Goal: Entertainment & Leisure: Consume media (video, audio)

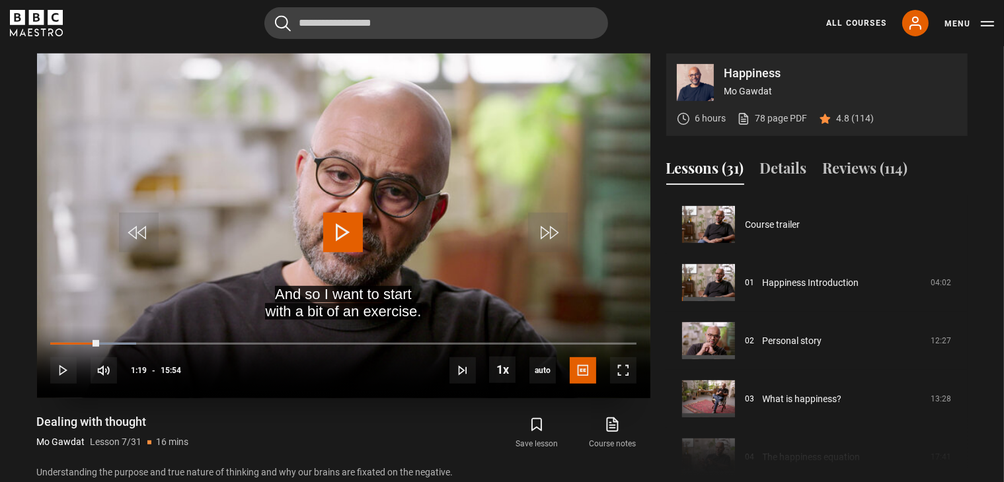
scroll to position [309, 0]
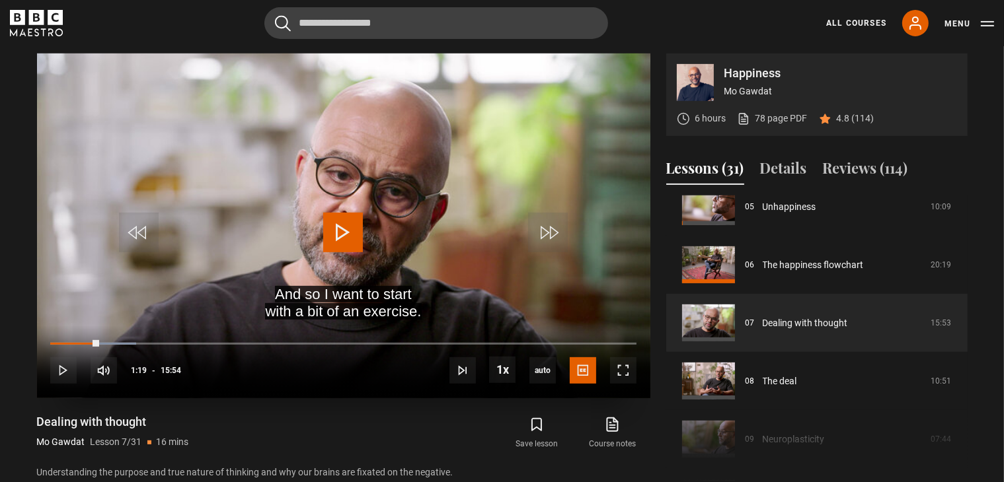
click at [344, 231] on span "Video Player" at bounding box center [343, 233] width 40 height 40
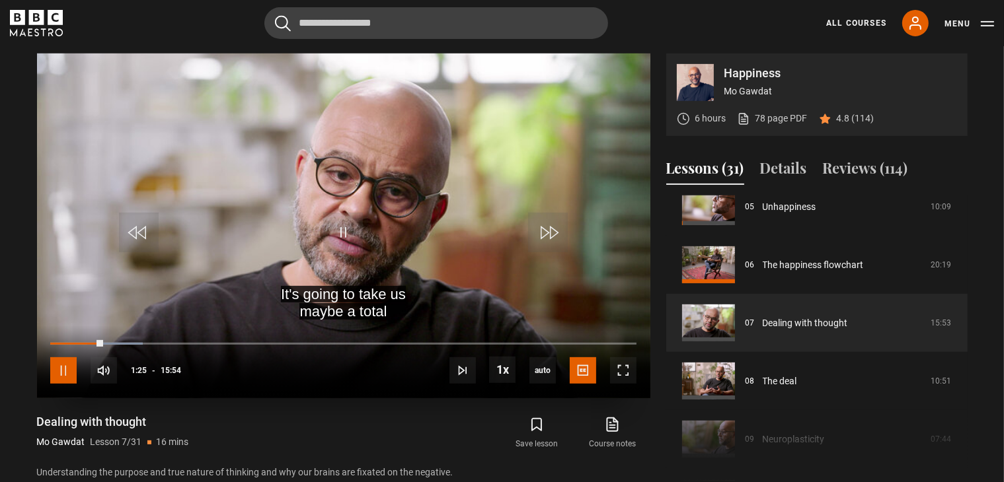
click at [68, 364] on span "Video Player" at bounding box center [63, 370] width 26 height 26
click at [67, 369] on span "Video Player" at bounding box center [63, 370] width 26 height 26
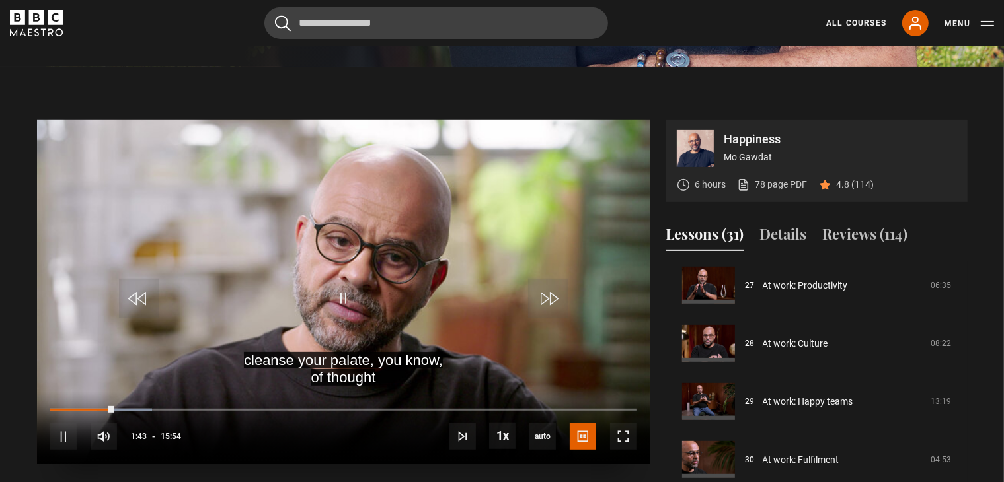
scroll to position [531, 0]
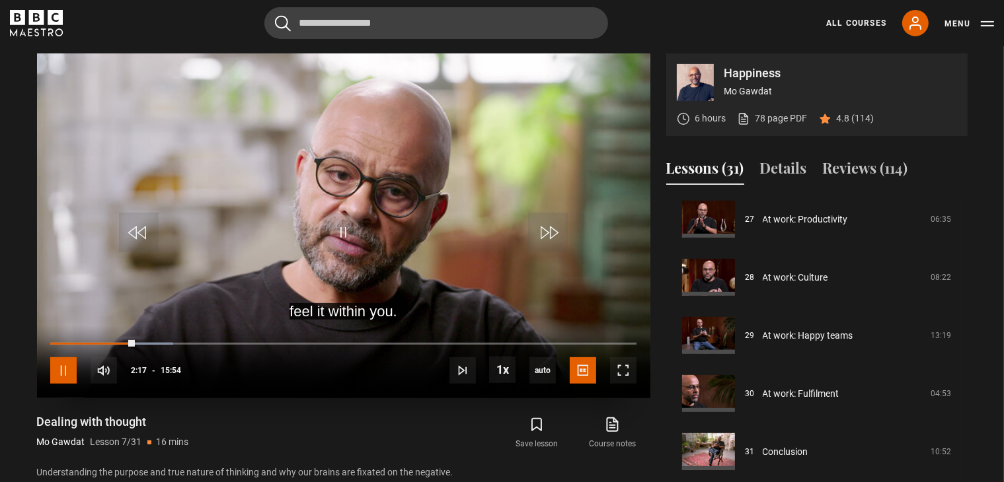
click at [65, 369] on span "Video Player" at bounding box center [63, 370] width 26 height 26
click at [343, 233] on span "Video Player" at bounding box center [343, 233] width 40 height 40
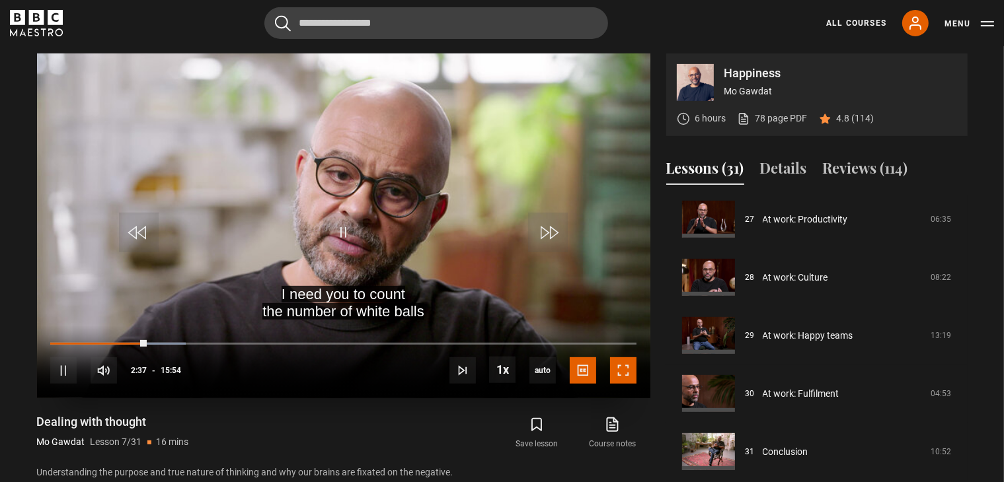
click at [624, 371] on span "Video Player" at bounding box center [623, 370] width 26 height 26
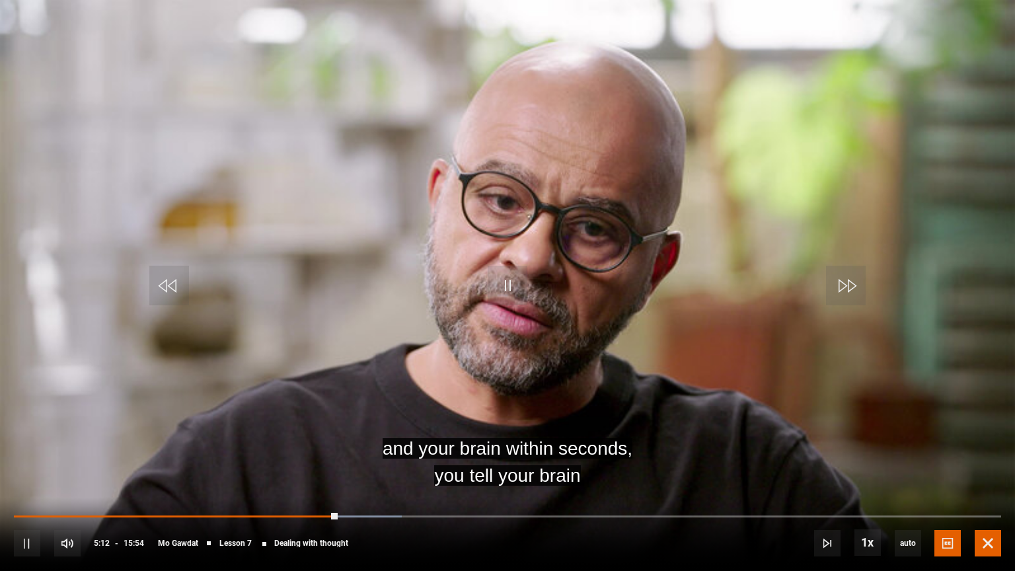
click at [987, 482] on span "Video Player" at bounding box center [988, 543] width 26 height 26
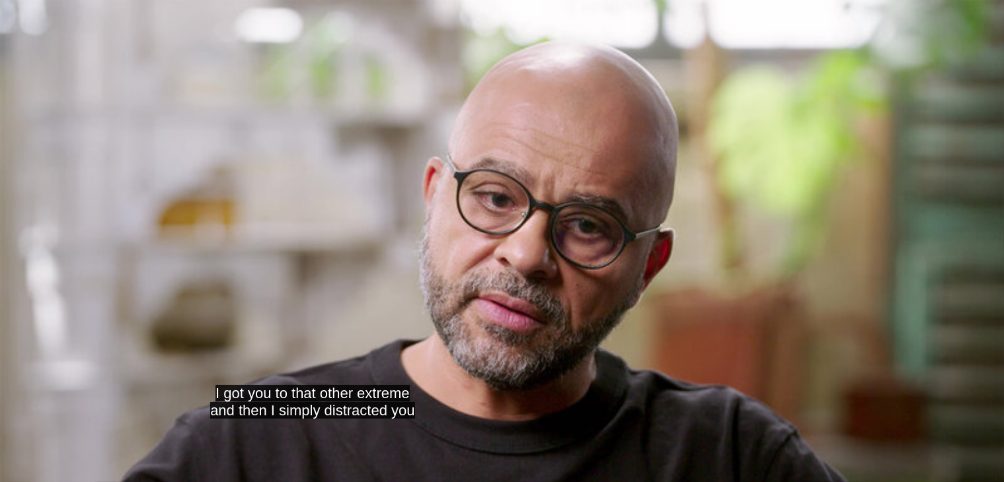
scroll to position [462, 0]
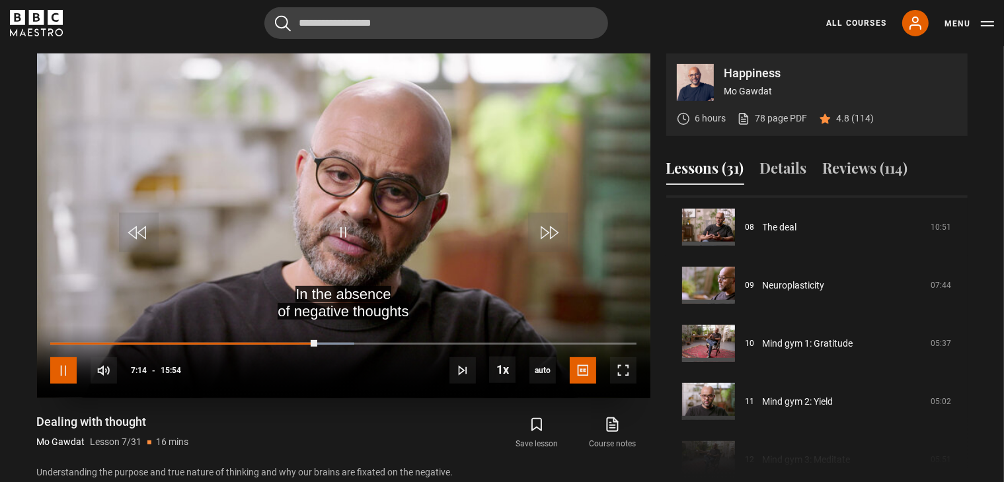
click at [55, 373] on span "Video Player" at bounding box center [63, 370] width 26 height 26
click at [57, 367] on span "Video Player" at bounding box center [63, 370] width 26 height 26
click at [63, 367] on span "Video Player" at bounding box center [63, 370] width 26 height 26
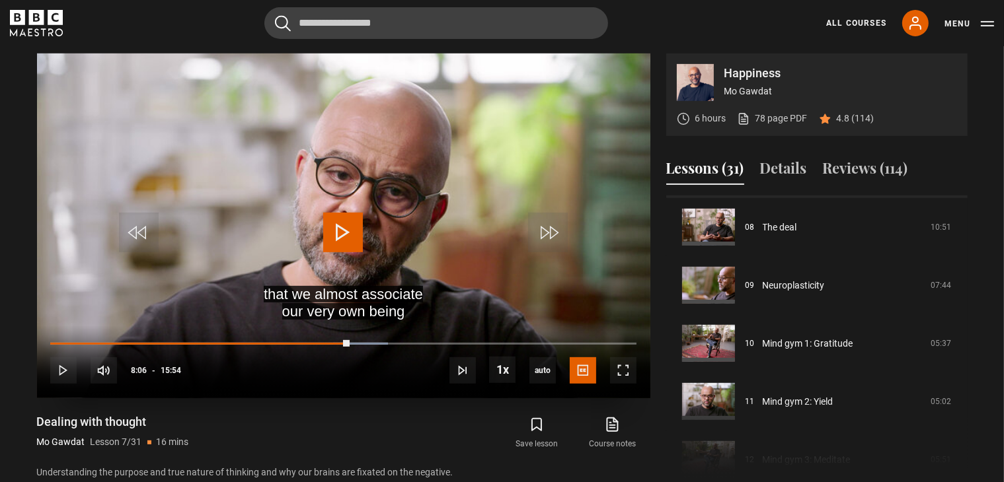
click at [342, 231] on span "Video Player" at bounding box center [343, 233] width 40 height 40
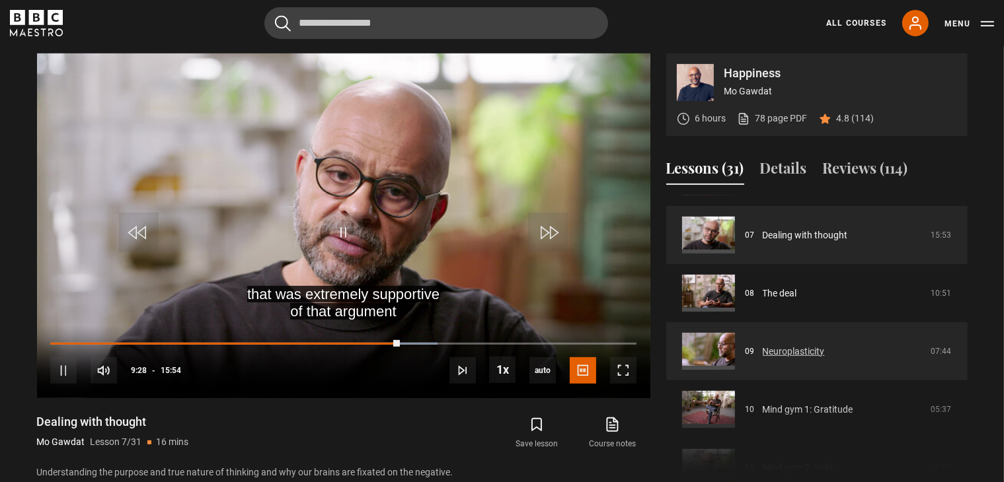
scroll to position [330, 0]
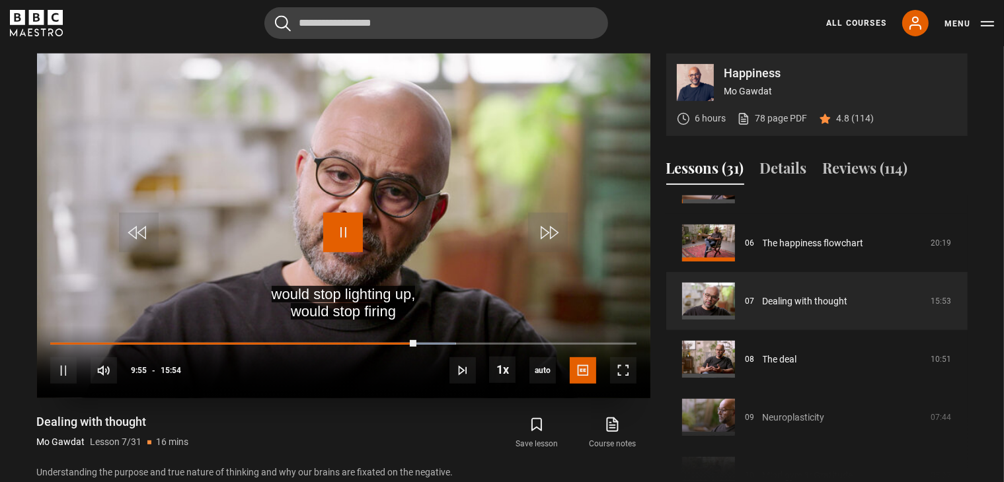
click at [344, 236] on span "Video Player" at bounding box center [343, 233] width 40 height 40
click at [344, 228] on span "Video Player" at bounding box center [343, 233] width 40 height 40
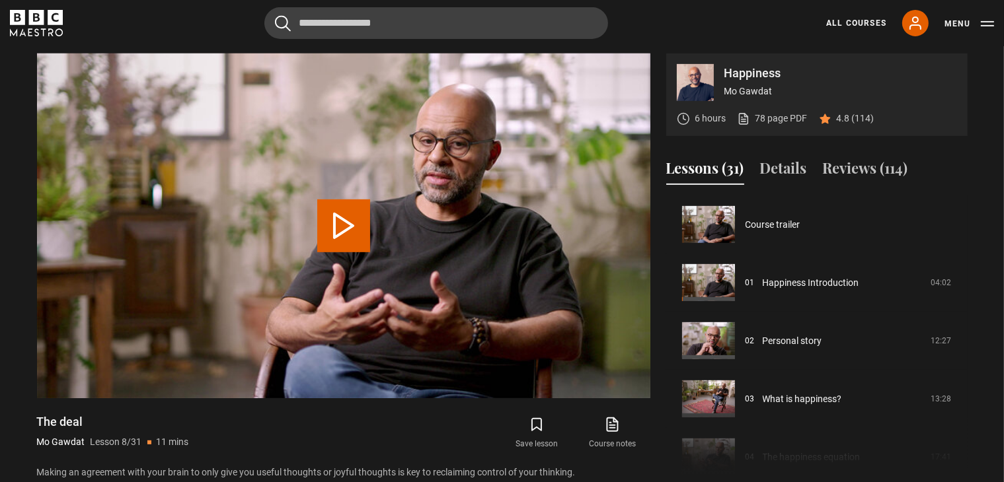
scroll to position [407, 0]
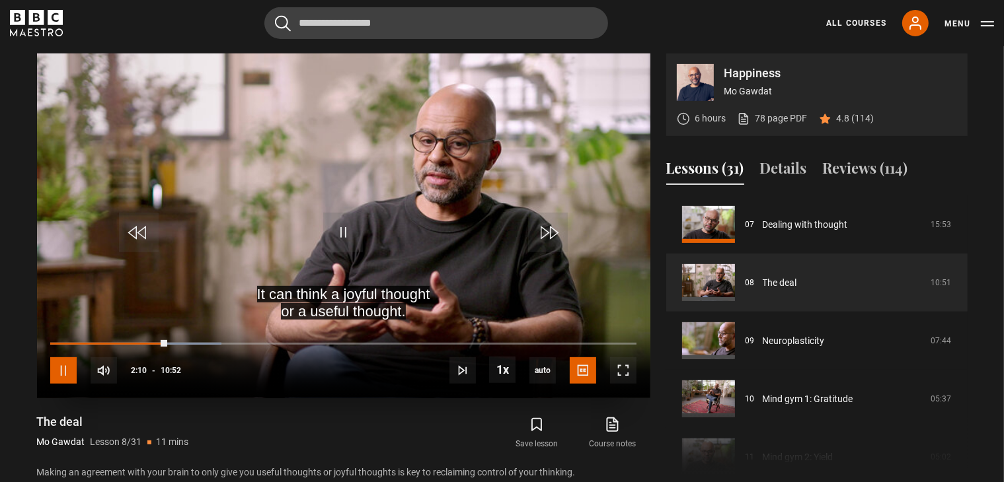
click at [62, 371] on span "Video Player" at bounding box center [63, 370] width 26 height 26
click at [64, 368] on span "Video Player" at bounding box center [63, 370] width 26 height 26
click at [66, 373] on span "Video Player" at bounding box center [63, 370] width 26 height 26
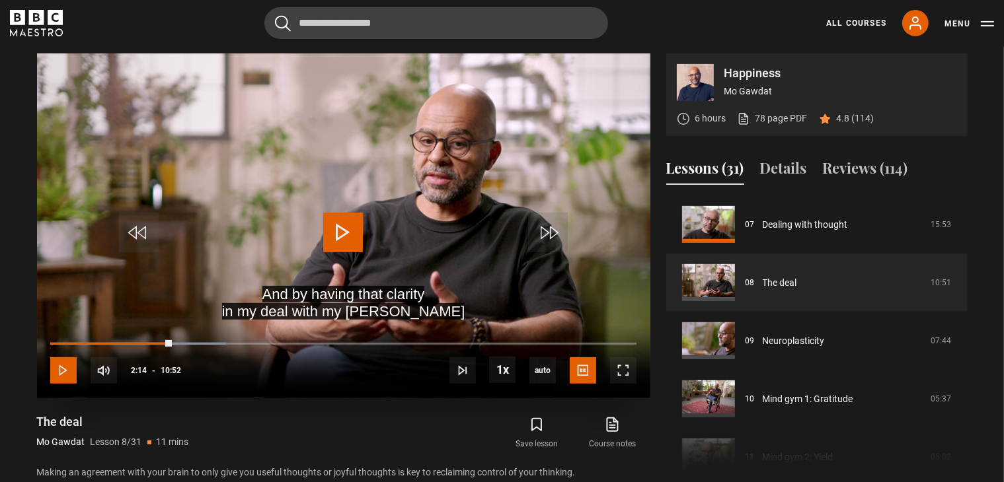
click at [59, 369] on span "Video Player" at bounding box center [63, 370] width 26 height 26
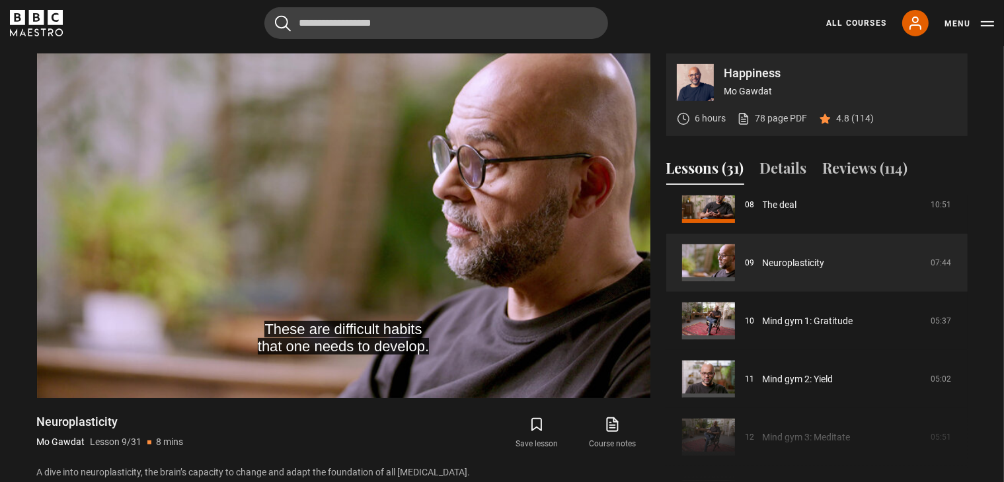
scroll to position [489, 0]
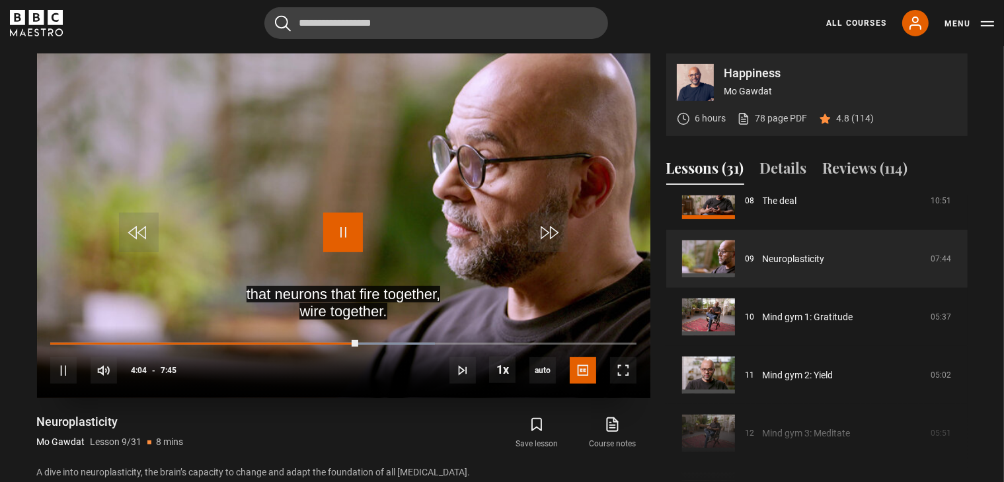
click at [338, 226] on span "Video Player" at bounding box center [343, 233] width 40 height 40
drag, startPoint x: 350, startPoint y: 236, endPoint x: 354, endPoint y: 220, distance: 16.5
click at [350, 235] on span "Video Player" at bounding box center [343, 233] width 40 height 40
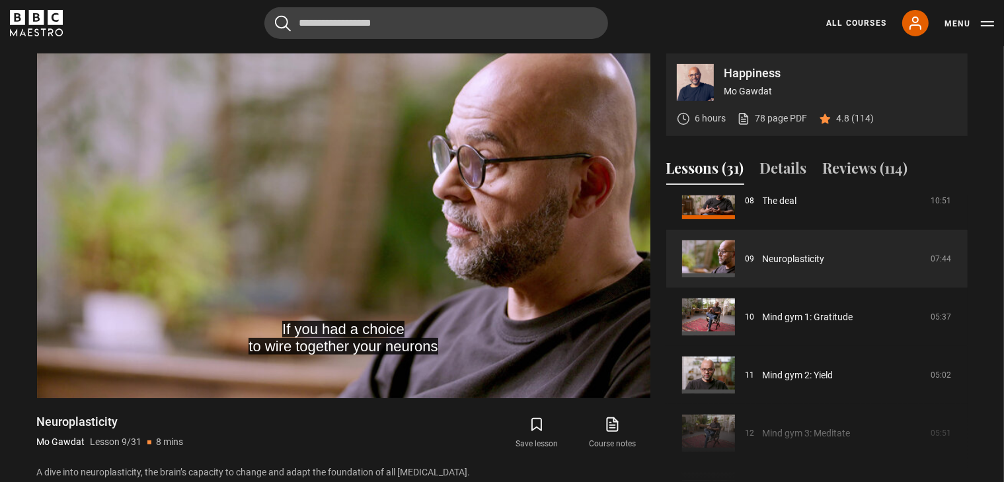
click at [994, 116] on section "Happiness Mo Gawdat 6 hours 78 page PDF (opens in new tab) 4.8 (114) If you had…" at bounding box center [502, 254] width 1004 height 507
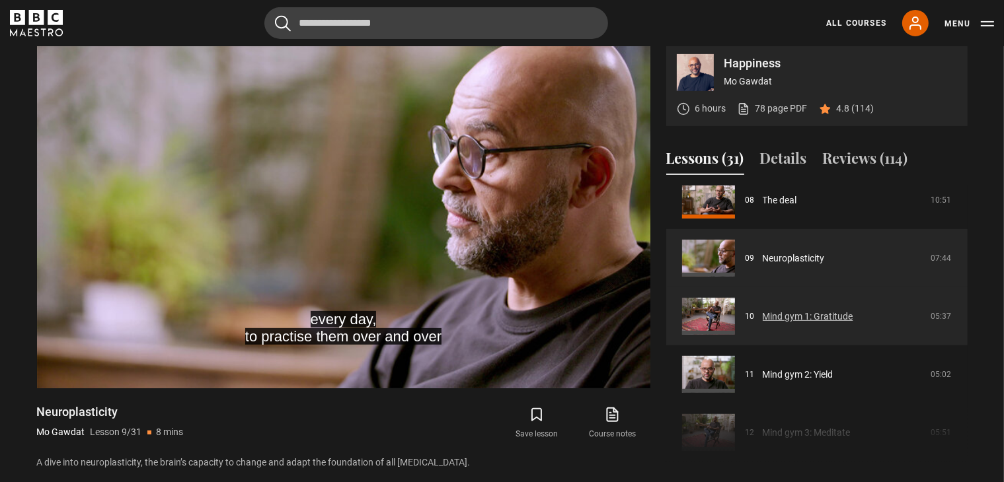
scroll to position [502, 0]
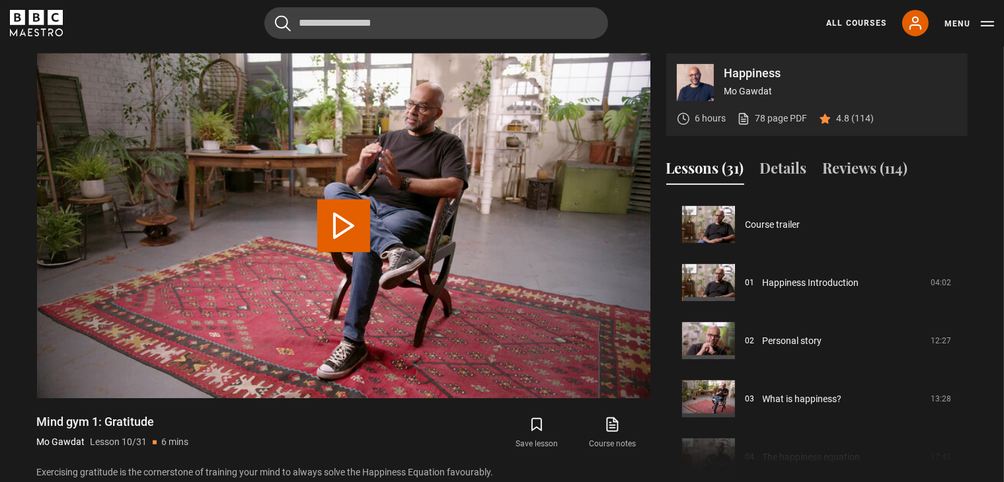
scroll to position [523, 0]
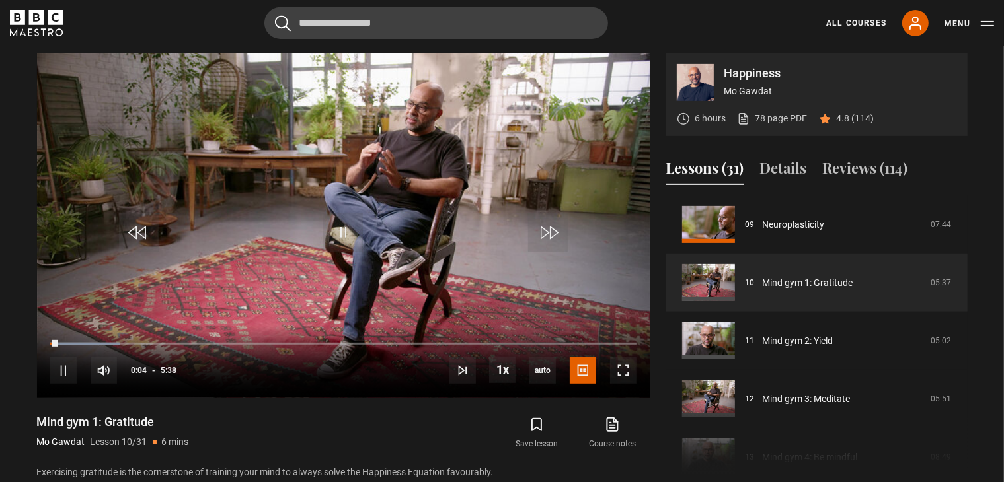
drag, startPoint x: 37, startPoint y: 420, endPoint x: 173, endPoint y: 418, distance: 136.1
click at [173, 418] on h1 "Mind gym 1: Gratitude" at bounding box center [113, 422] width 152 height 16
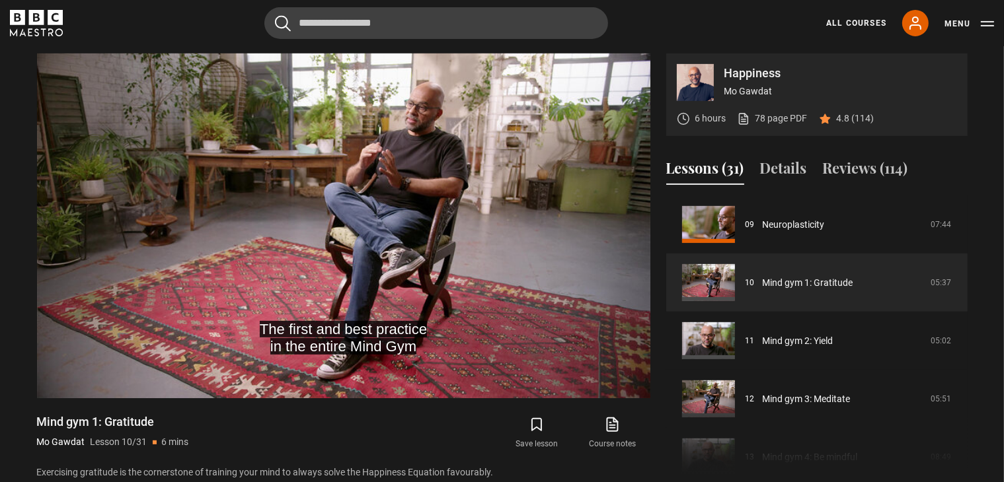
copy h1 "Mind gym 1: Gratitude"
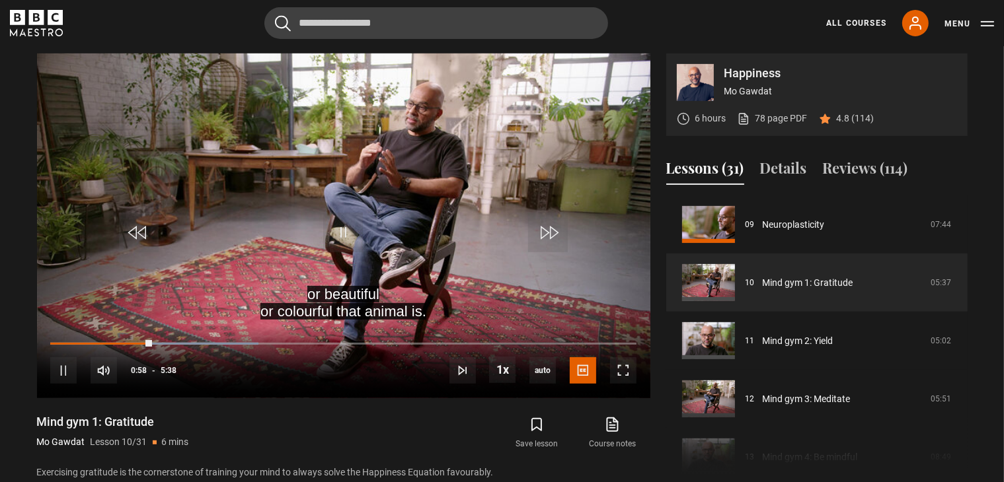
click at [986, 77] on section "Happiness Mo Gawdat 6 hours 78 page PDF (opens in new tab) 4.8 (114) or beautif…" at bounding box center [502, 254] width 1004 height 507
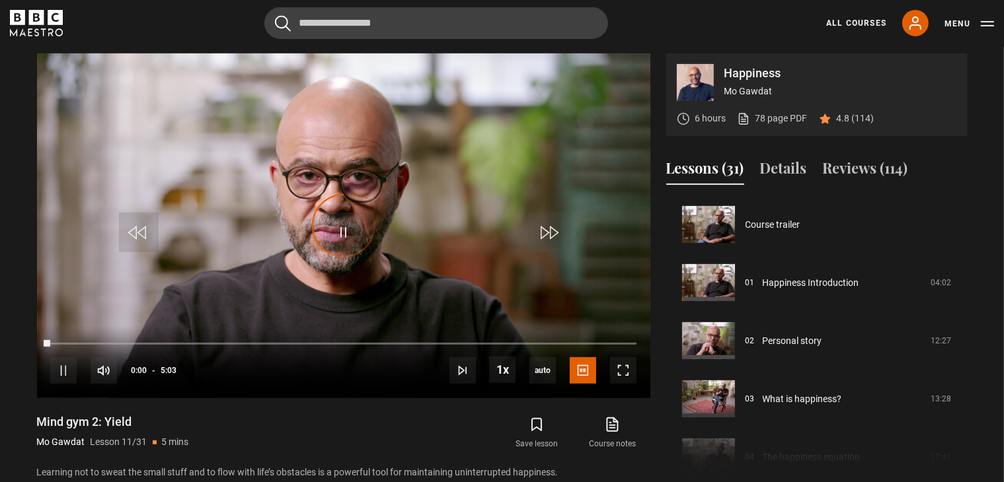
scroll to position [581, 0]
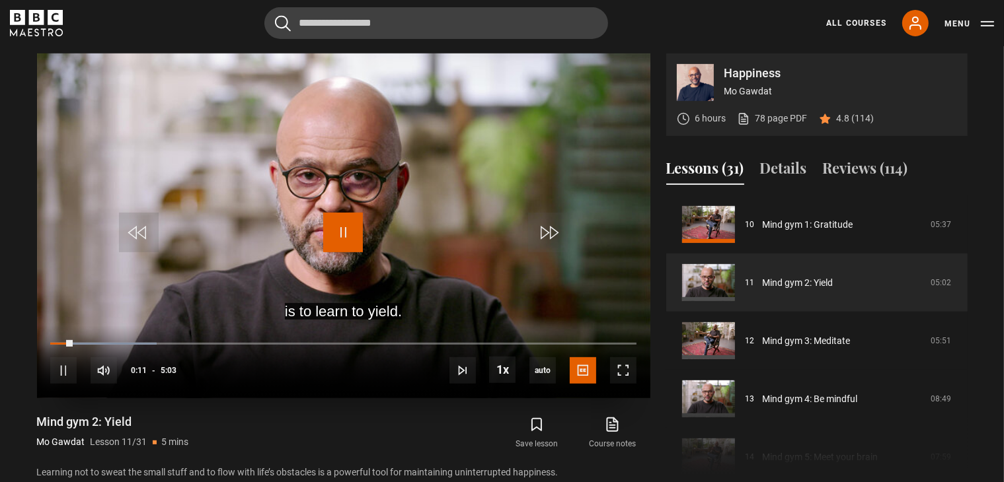
click at [342, 223] on span "Video Player" at bounding box center [343, 233] width 40 height 40
drag, startPoint x: 40, startPoint y: 418, endPoint x: 144, endPoint y: 416, distance: 104.4
click at [144, 416] on h1 "Mind gym 2: Yield" at bounding box center [113, 422] width 152 height 16
copy h1 "Mind gym 2: Yield"
